Goal: Information Seeking & Learning: Learn about a topic

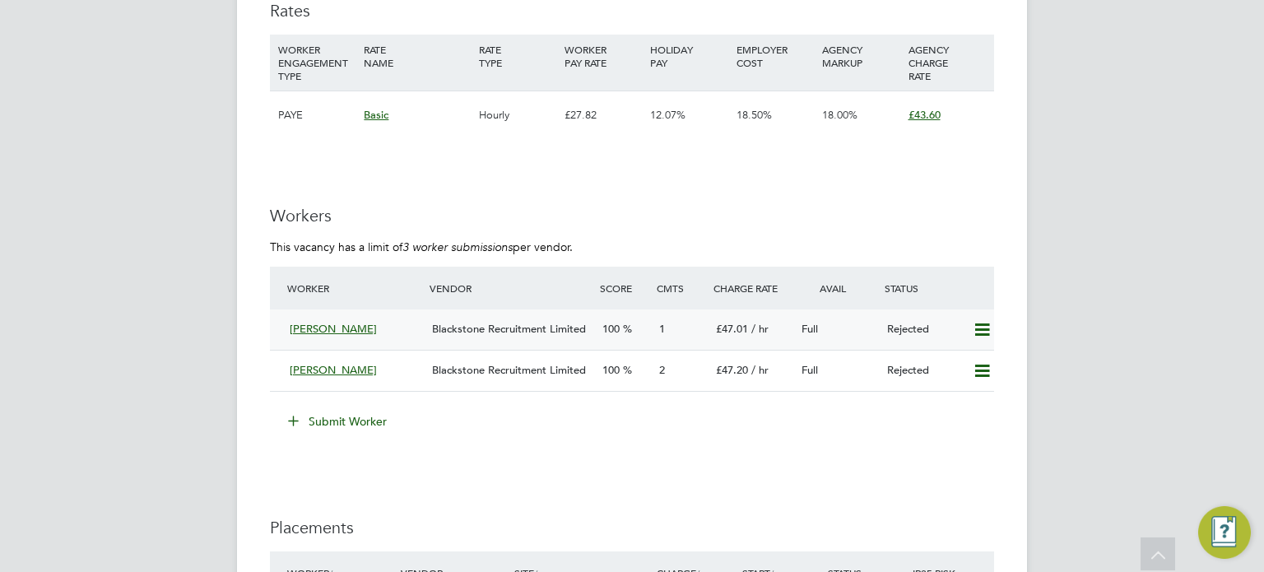
click at [471, 319] on div "Blackstone Recruitment Limited" at bounding box center [511, 329] width 170 height 27
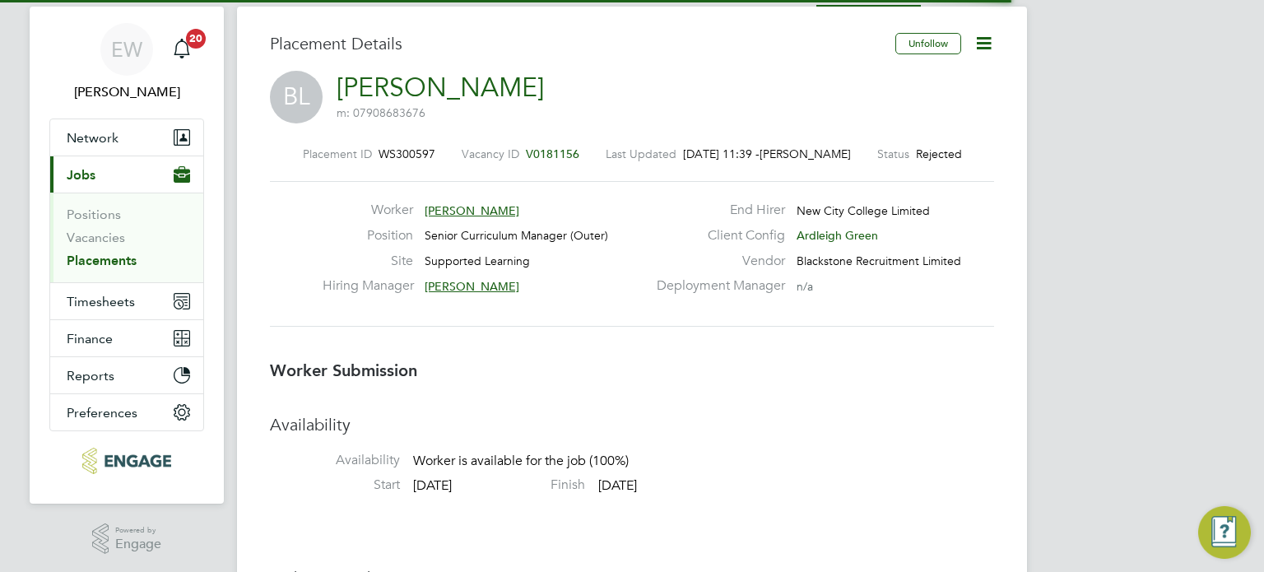
scroll to position [8, 7]
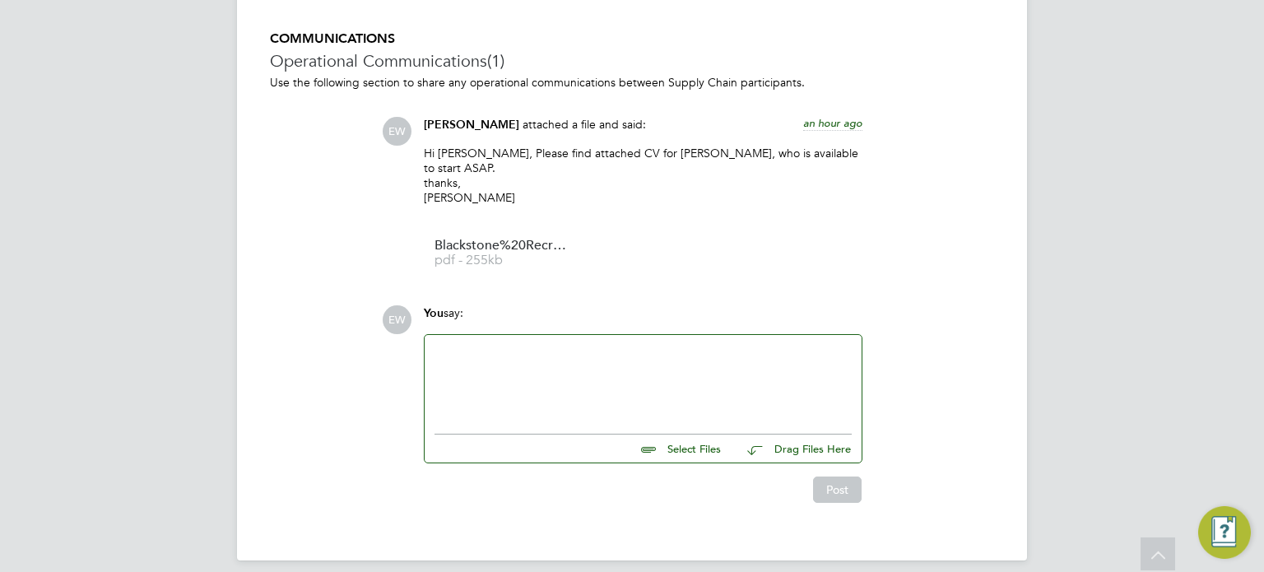
click at [486, 358] on div at bounding box center [643, 380] width 417 height 71
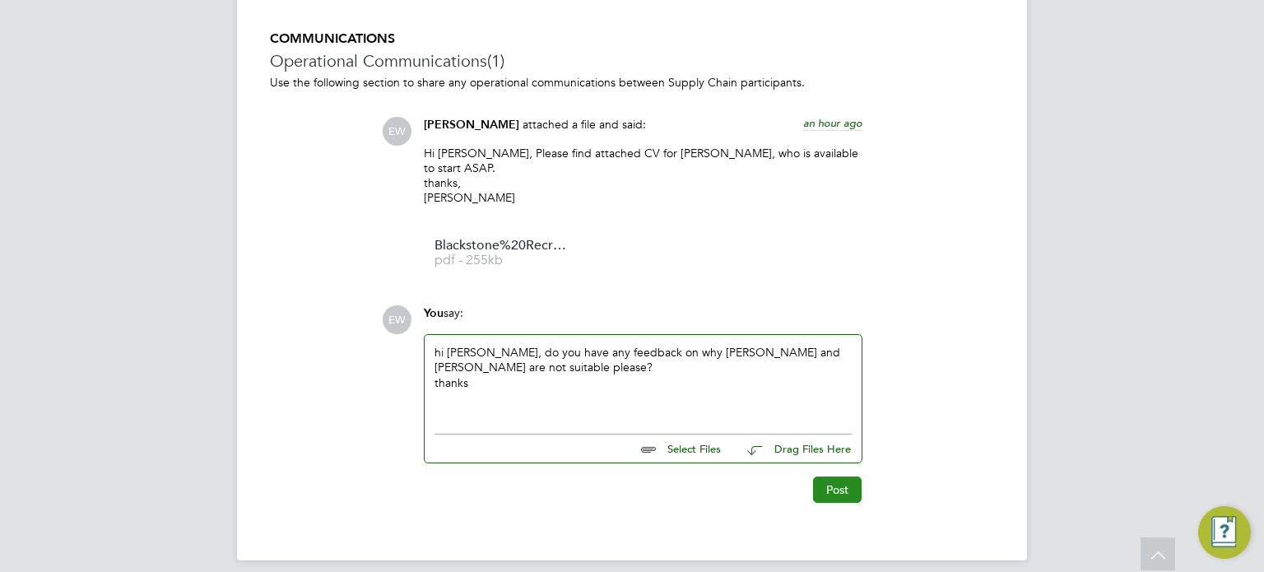
click at [853, 480] on button "Post" at bounding box center [837, 490] width 49 height 26
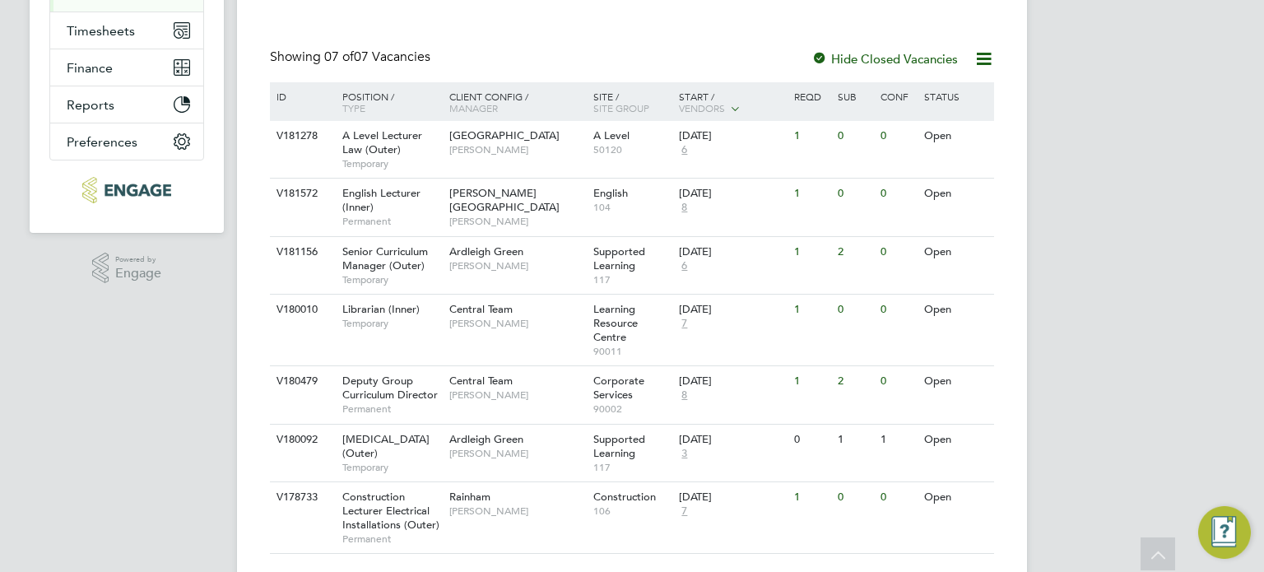
scroll to position [282, 0]
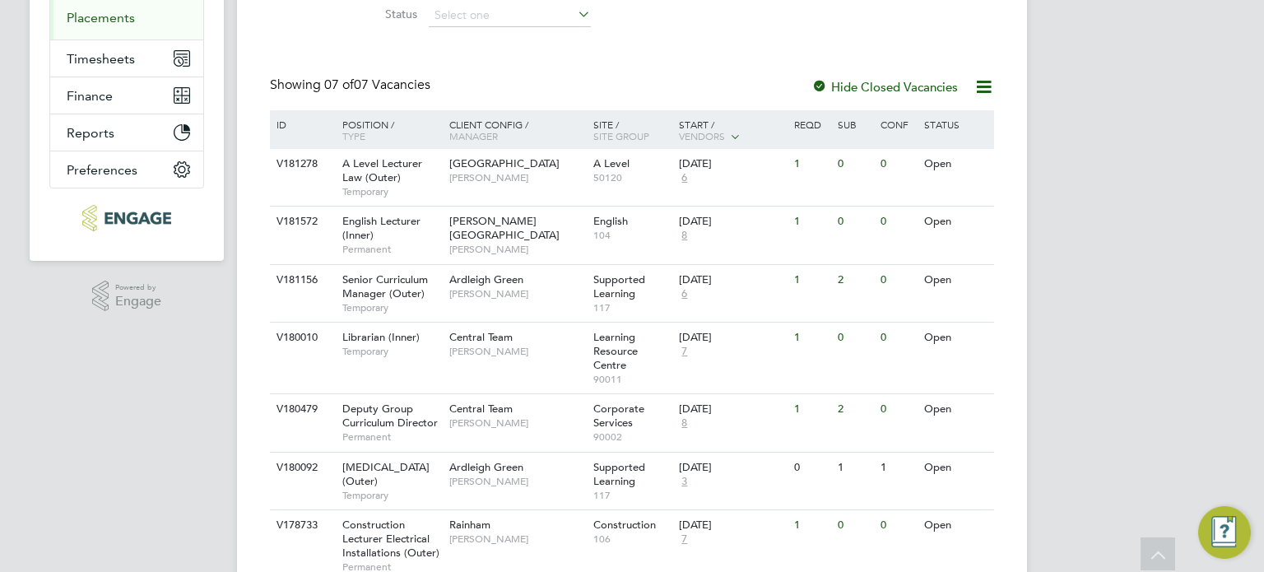
click at [105, 21] on link "Placements" at bounding box center [101, 18] width 68 height 16
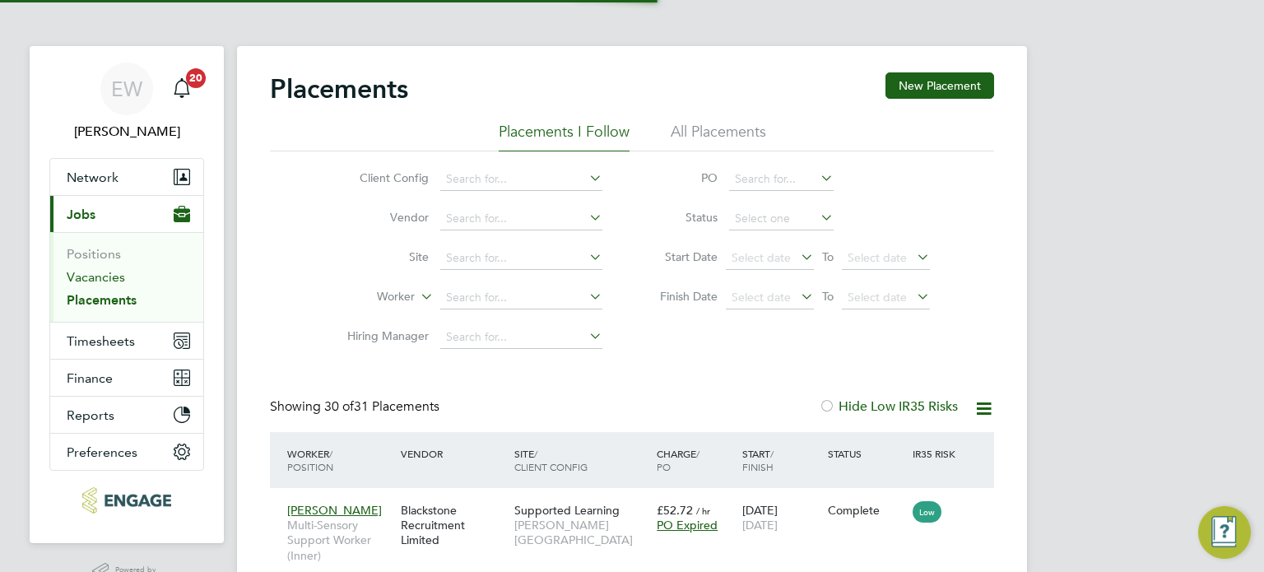
click at [83, 276] on link "Vacancies" at bounding box center [96, 277] width 58 height 16
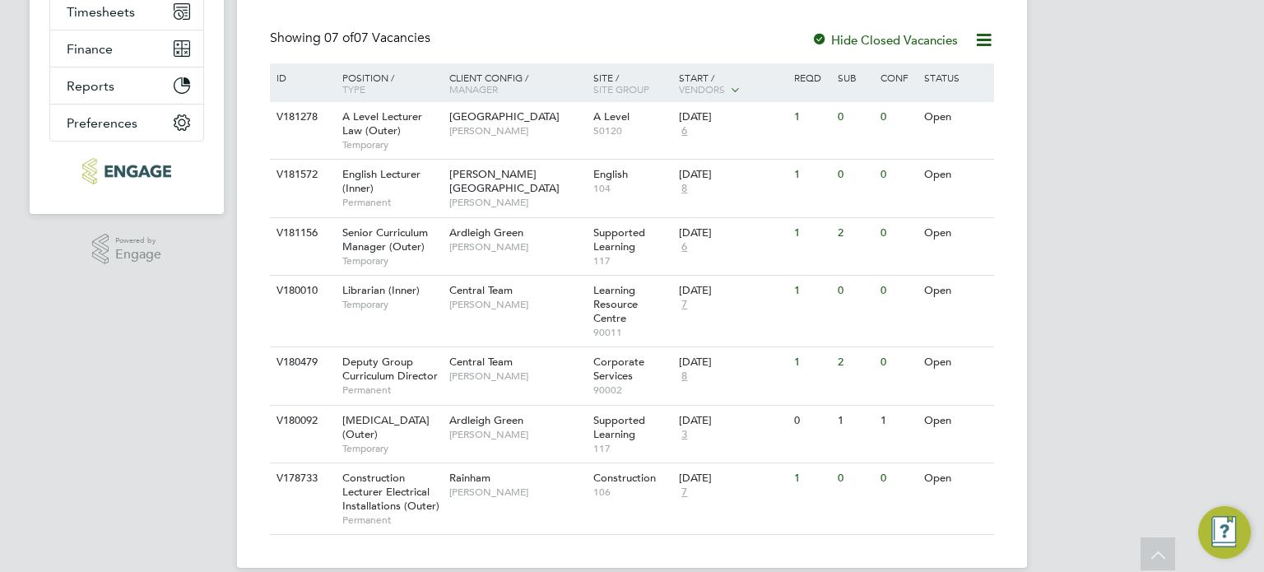
scroll to position [365, 0]
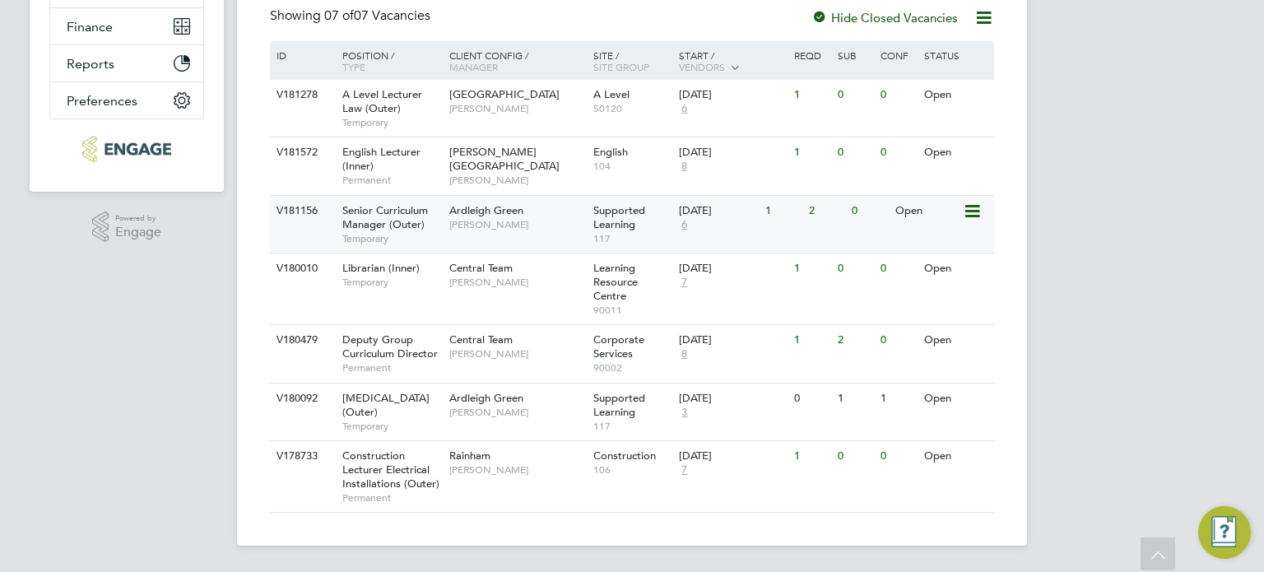
click at [463, 218] on span "[PERSON_NAME]" at bounding box center [517, 224] width 136 height 13
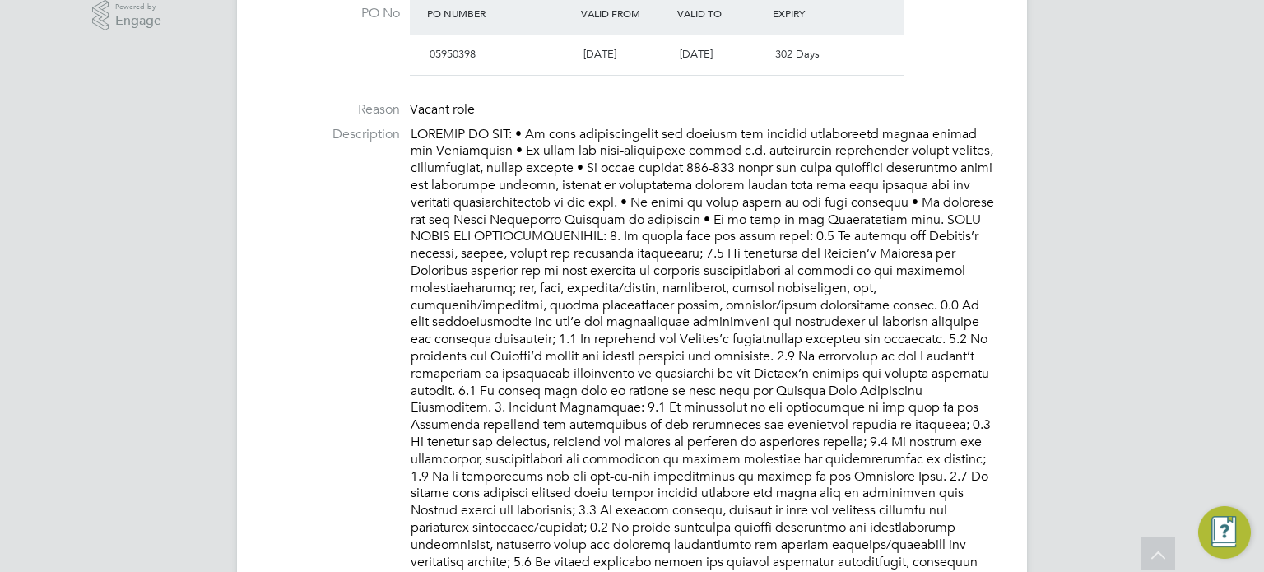
scroll to position [494, 0]
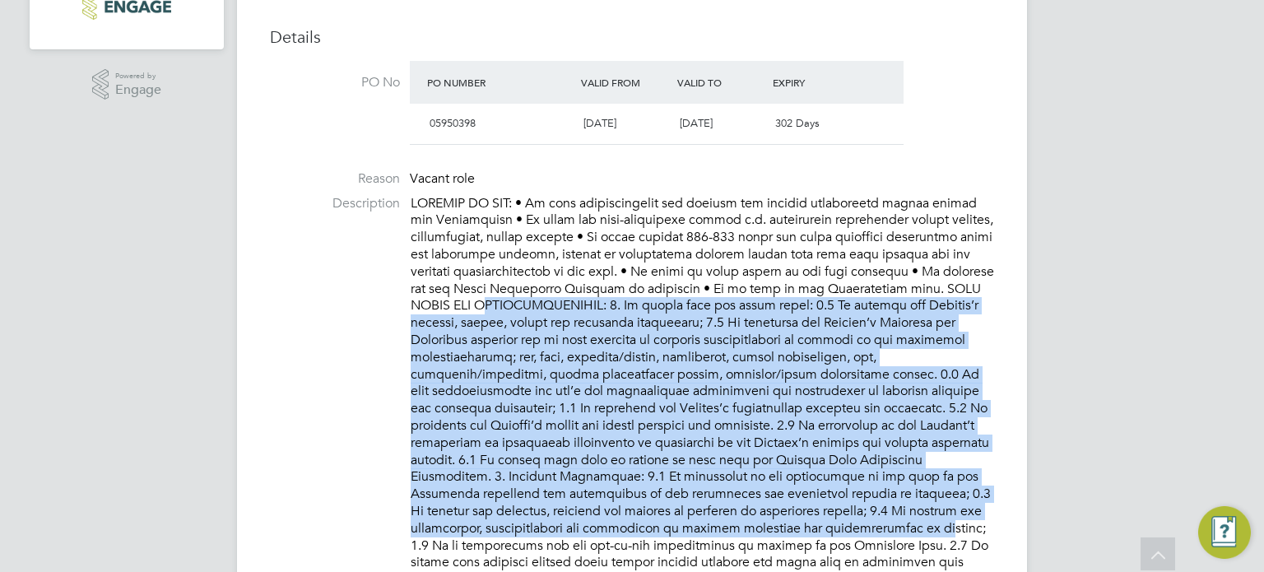
drag, startPoint x: 858, startPoint y: 519, endPoint x: 475, endPoint y: 289, distance: 446.3
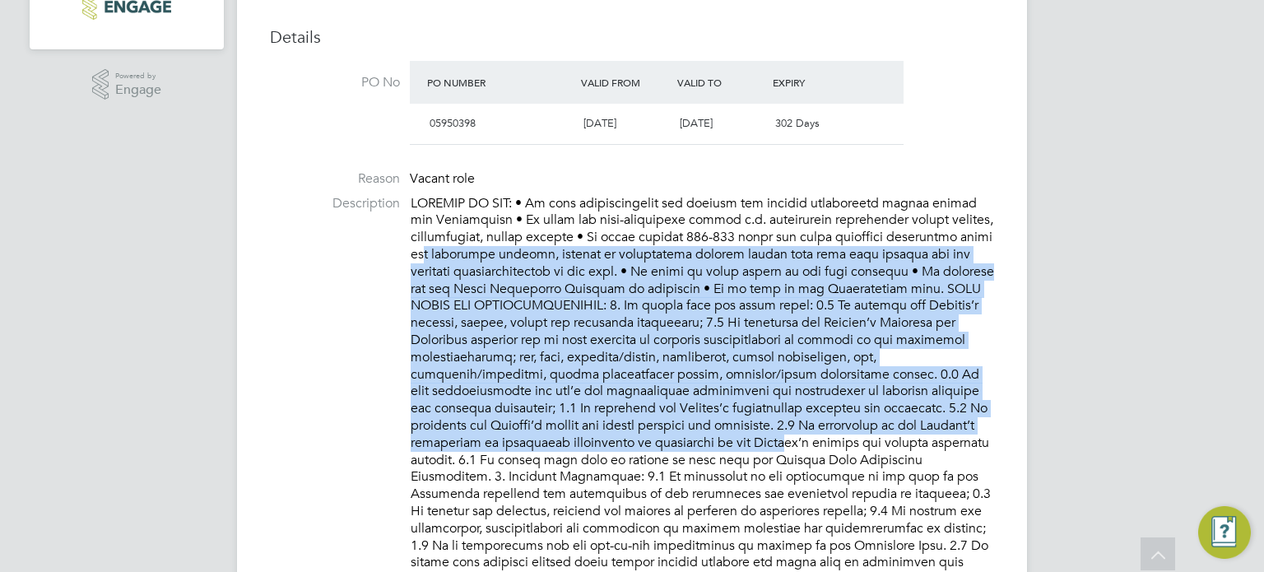
drag, startPoint x: 492, startPoint y: 285, endPoint x: 730, endPoint y: 468, distance: 300.4
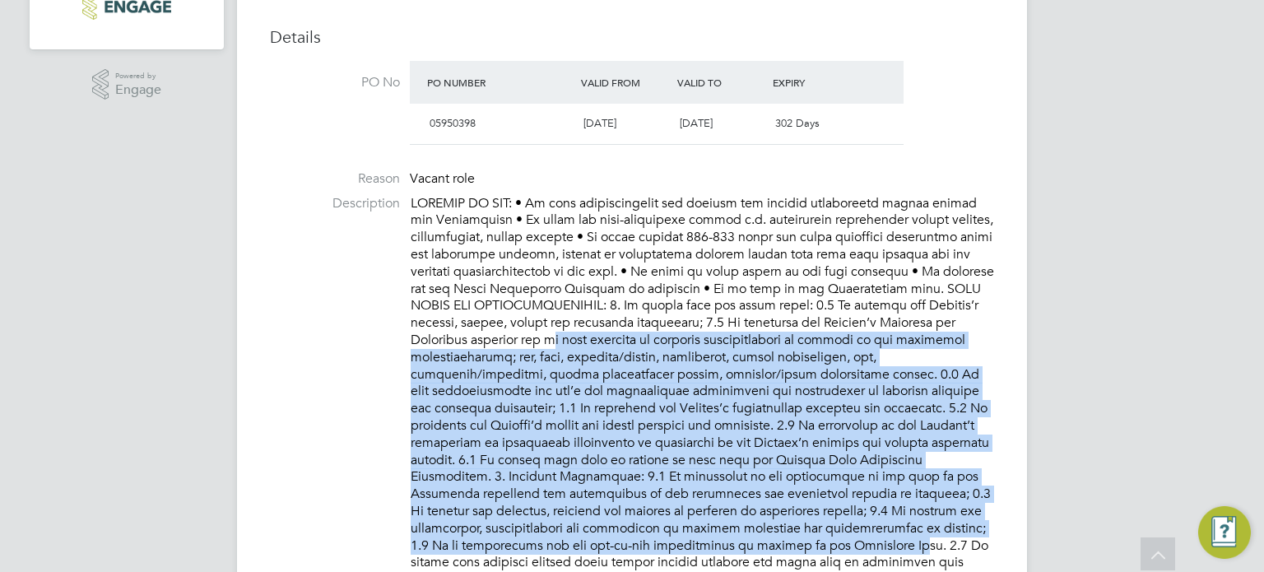
drag, startPoint x: 850, startPoint y: 532, endPoint x: 525, endPoint y: 323, distance: 386.5
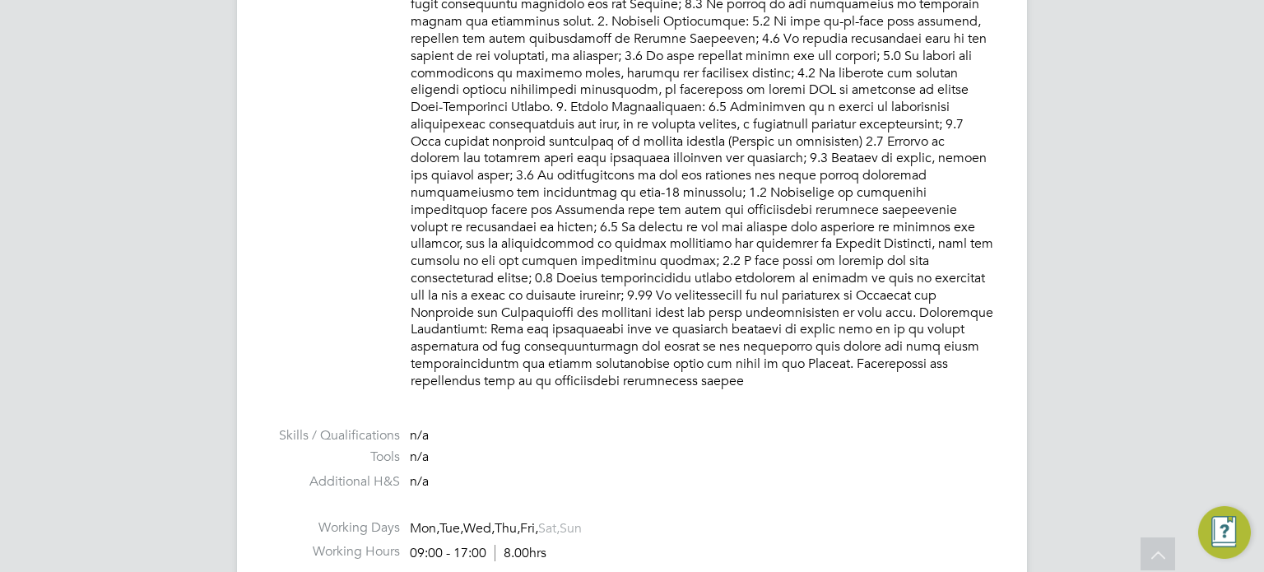
scroll to position [1482, 0]
